Goal: Use online tool/utility: Use online tool/utility

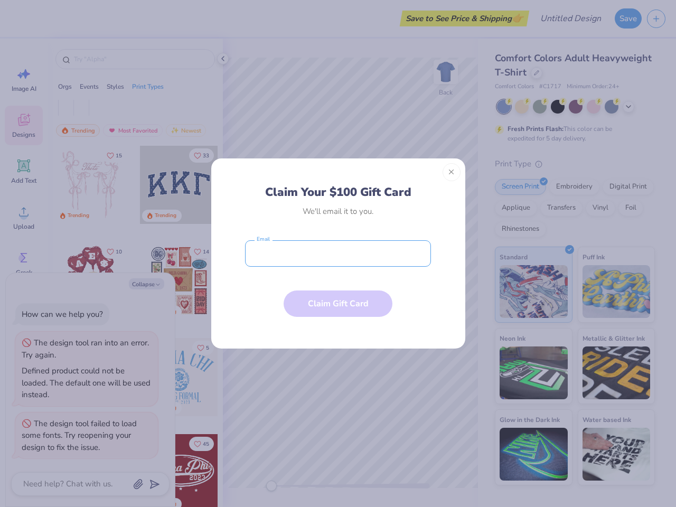
type textarea "x"
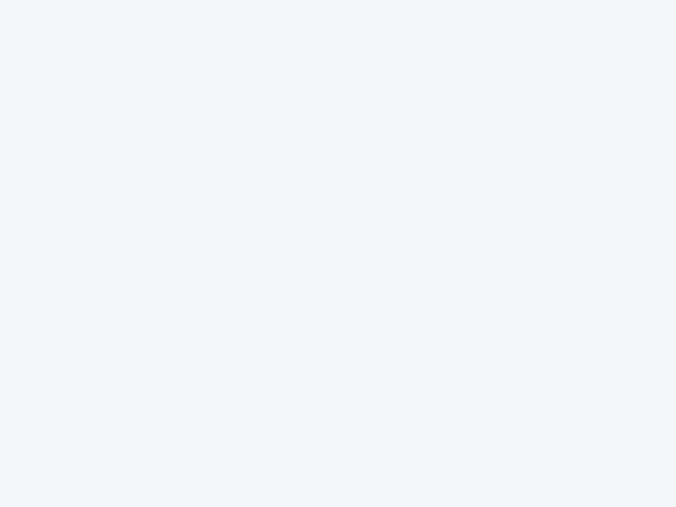
click at [338, 253] on div at bounding box center [338, 253] width 676 height 507
